Goal: Navigation & Orientation: Find specific page/section

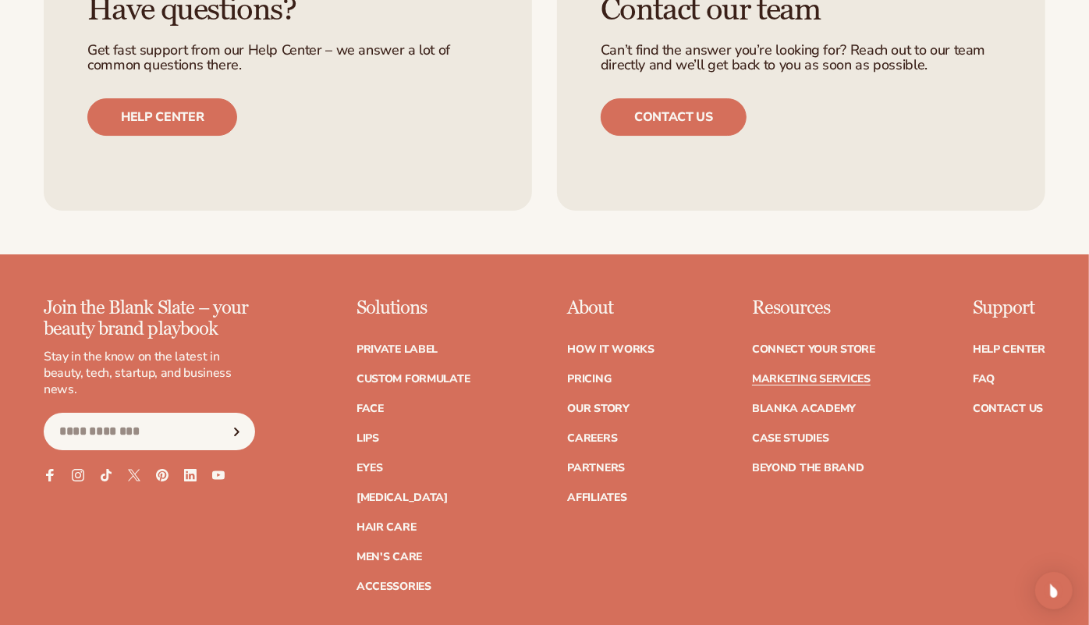
scroll to position [3262, 0]
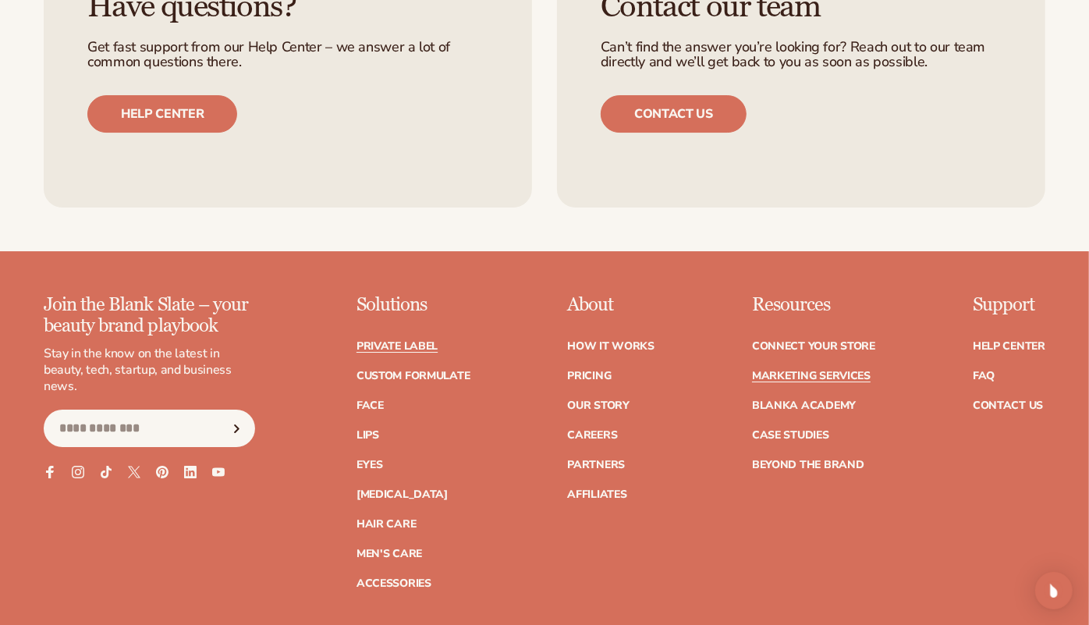
click at [423, 341] on link "Private label" at bounding box center [396, 346] width 81 height 11
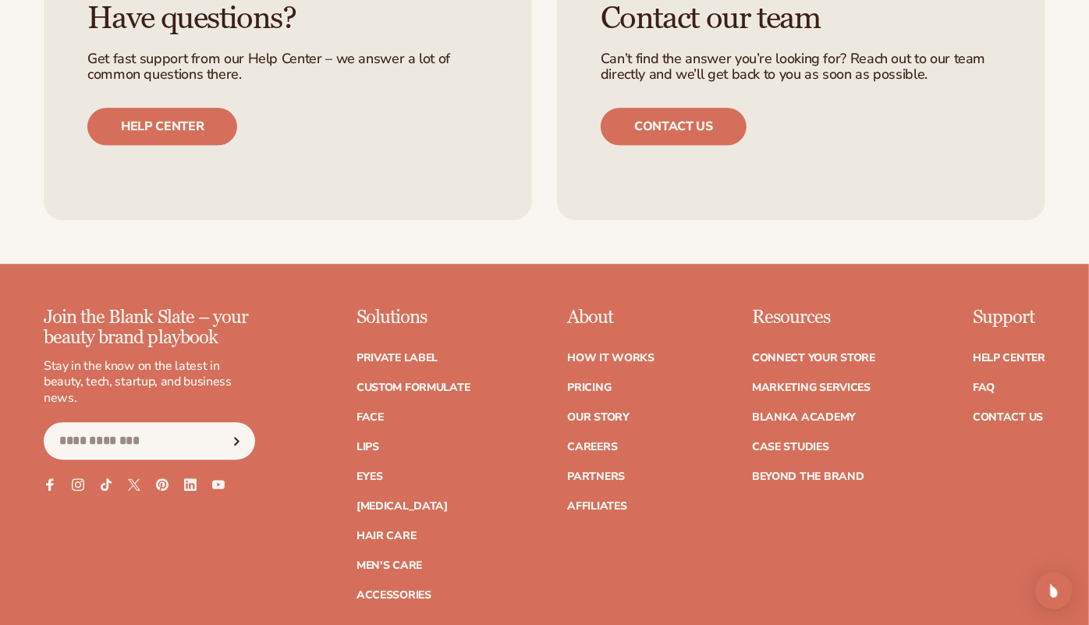
scroll to position [2603, 0]
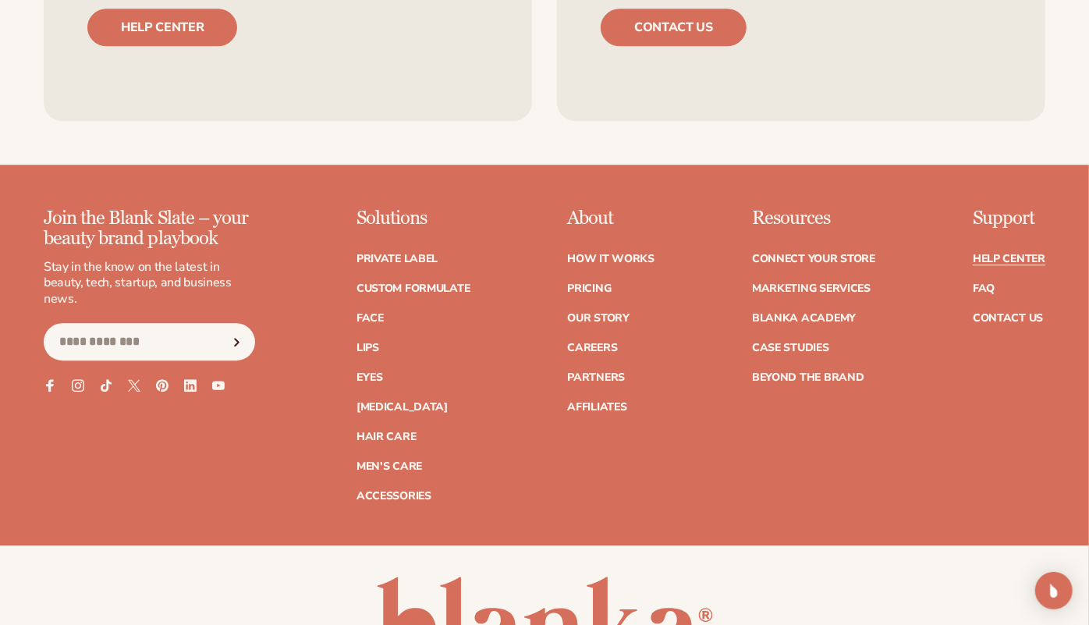
click at [1007, 258] on link "Help Center" at bounding box center [1009, 258] width 73 height 11
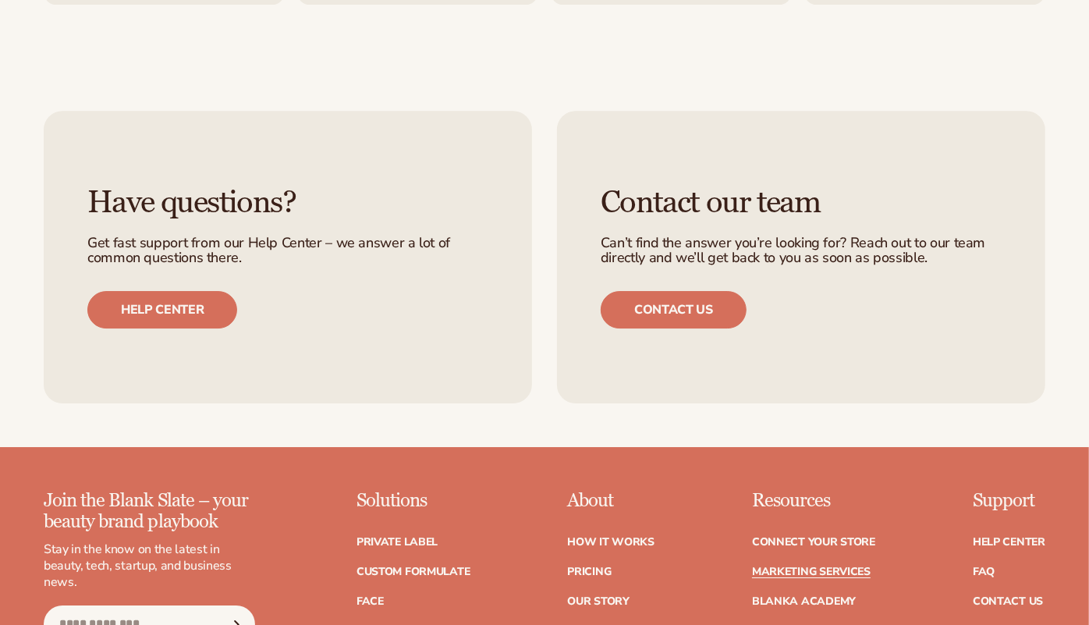
scroll to position [3082, 0]
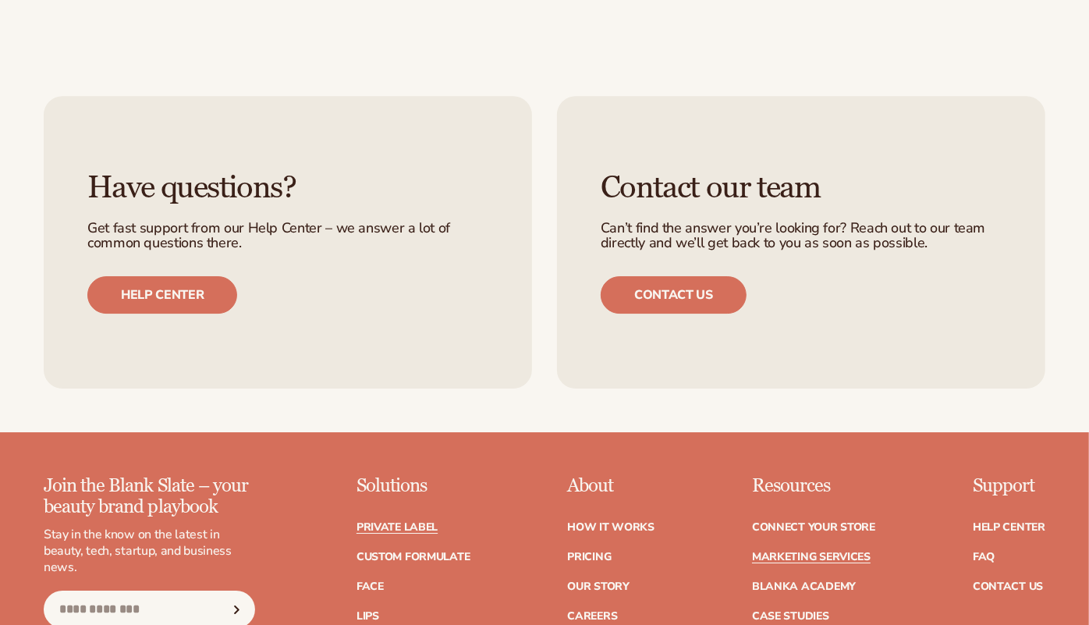
click at [417, 522] on link "Private label" at bounding box center [396, 527] width 81 height 11
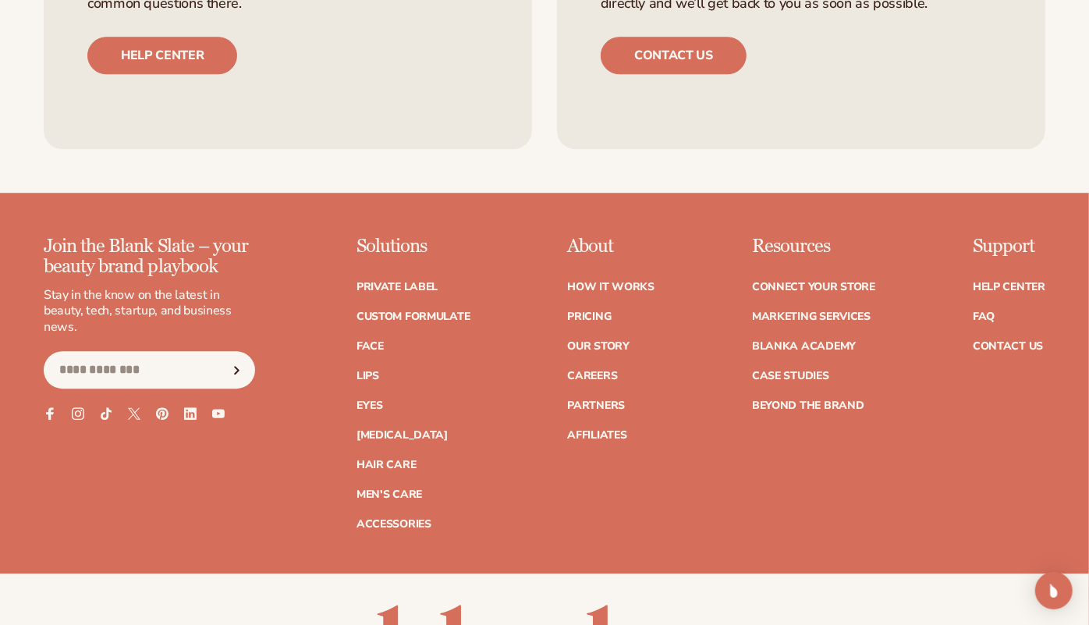
scroll to position [2582, 0]
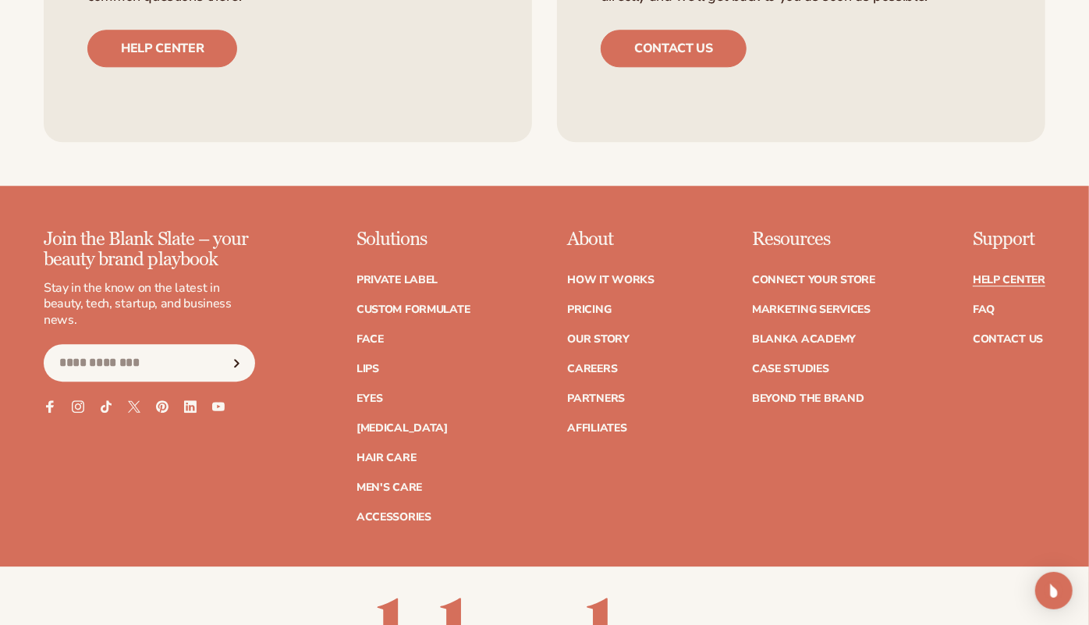
click at [1030, 284] on link "Help Center" at bounding box center [1009, 280] width 73 height 11
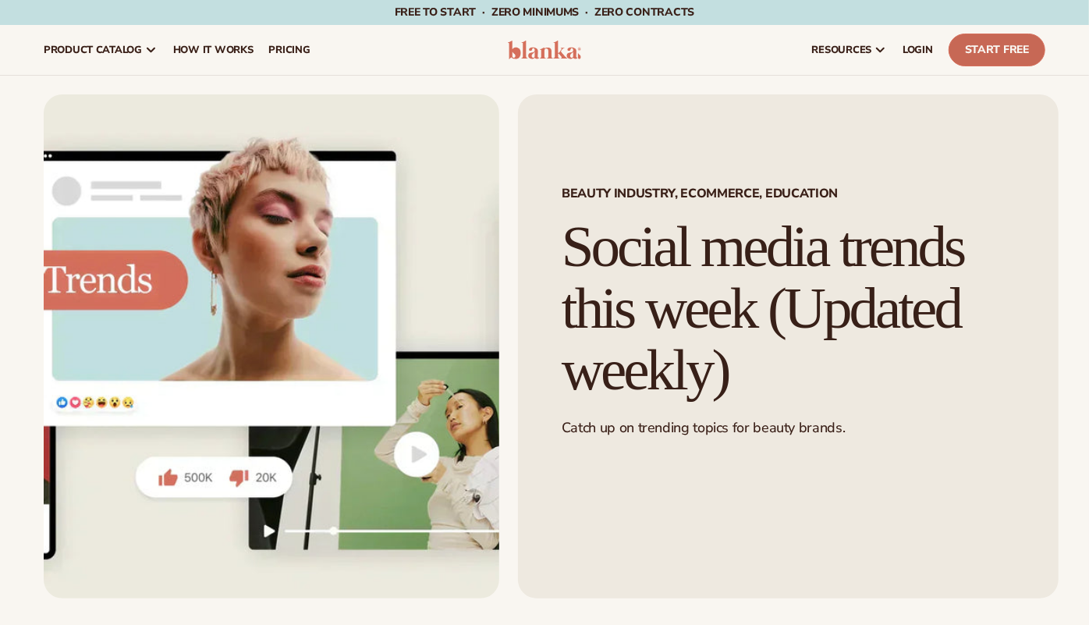
drag, startPoint x: 0, startPoint y: 0, endPoint x: 984, endPoint y: 55, distance: 985.8
click at [984, 55] on link "Start Free" at bounding box center [996, 50] width 97 height 33
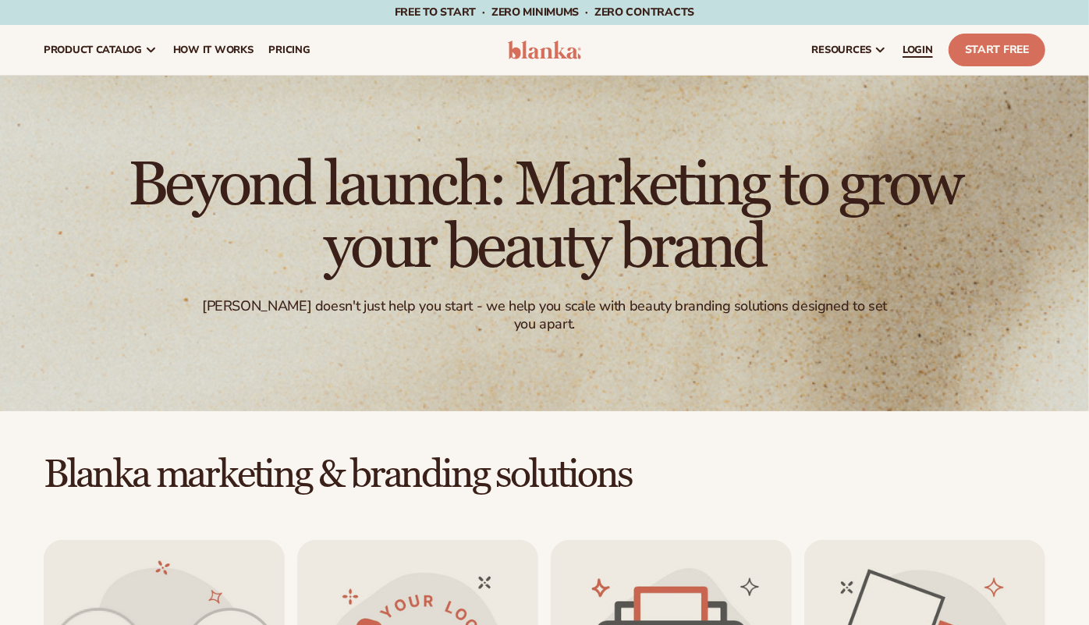
click at [913, 49] on span "LOGIN" at bounding box center [917, 50] width 30 height 12
